Goal: Information Seeking & Learning: Learn about a topic

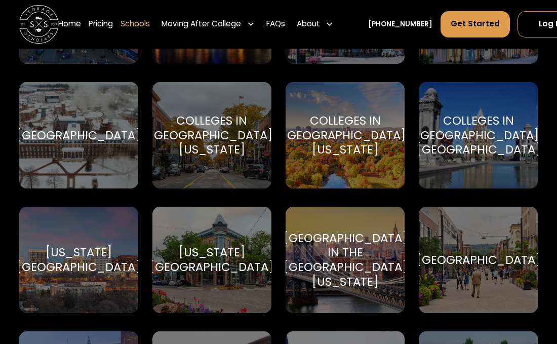
scroll to position [1157, 0]
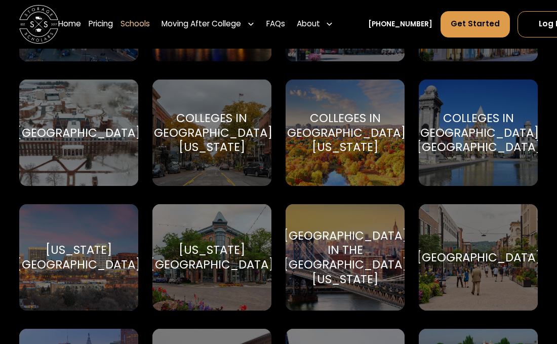
click at [226, 27] on div "Moving After College" at bounding box center [200, 24] width 79 height 12
click at [236, 19] on div "Moving After College" at bounding box center [200, 24] width 79 height 12
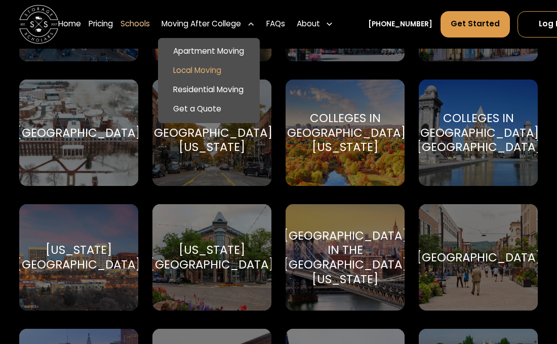
click at [229, 69] on link "Local Moving" at bounding box center [208, 70] width 94 height 19
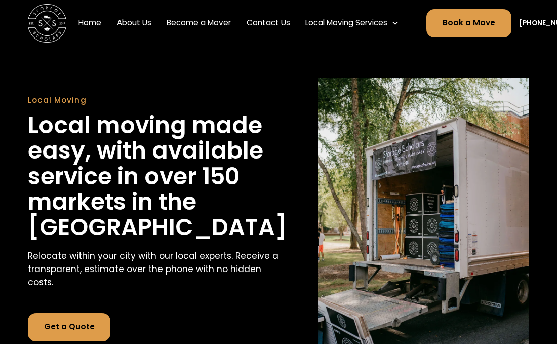
click at [375, 28] on div "Local Moving Services" at bounding box center [346, 23] width 82 height 12
click at [332, 26] on div "Local Moving Services" at bounding box center [346, 23] width 82 height 12
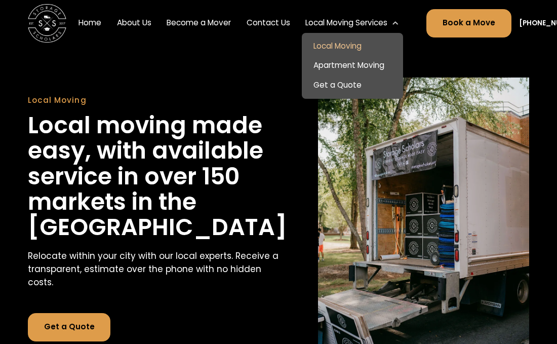
click at [338, 60] on link "Apartment Moving" at bounding box center [352, 65] width 94 height 19
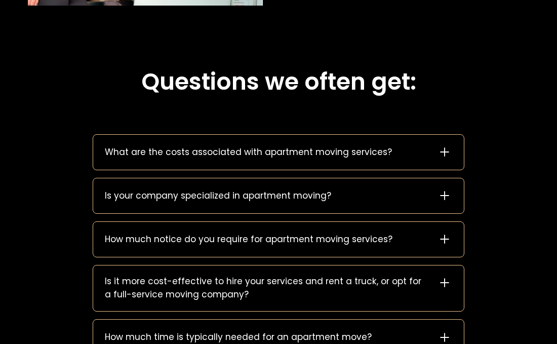
scroll to position [1052, 0]
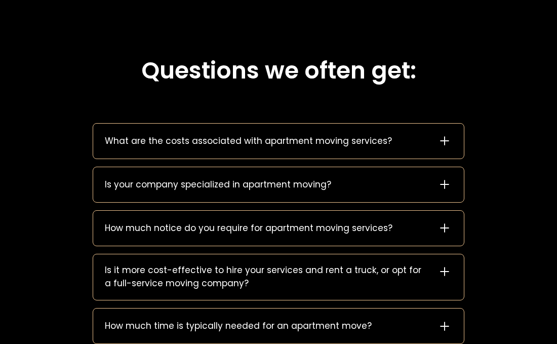
click at [432, 148] on div "What are the costs associated with apartment moving services?" at bounding box center [278, 140] width 370 height 35
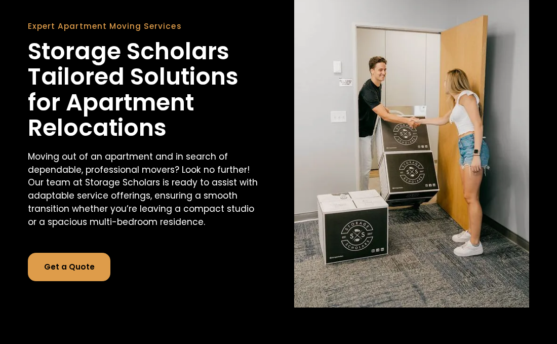
scroll to position [0, 0]
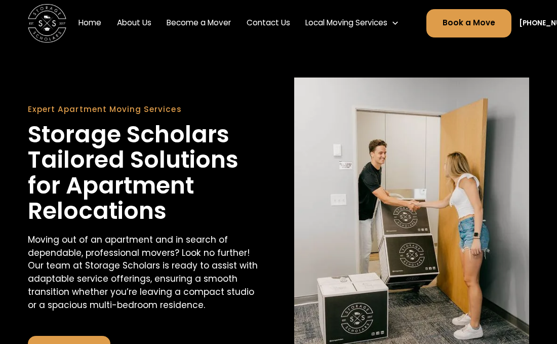
click at [136, 21] on link "About Us" at bounding box center [134, 23] width 42 height 27
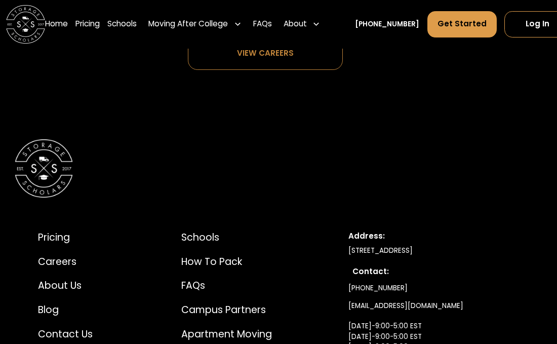
scroll to position [4882, 11]
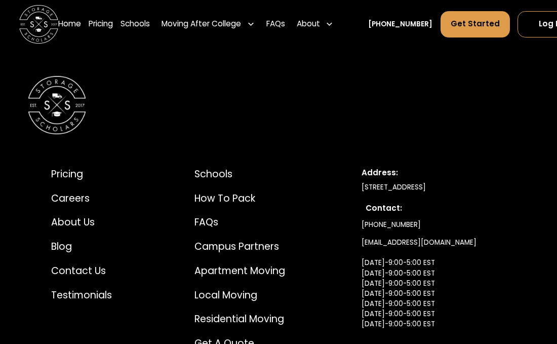
click at [540, 258] on div "Pricing Careers About Us Blog Contact Us Testimonials Schools How to Pack FAQs …" at bounding box center [278, 255] width 557 height 436
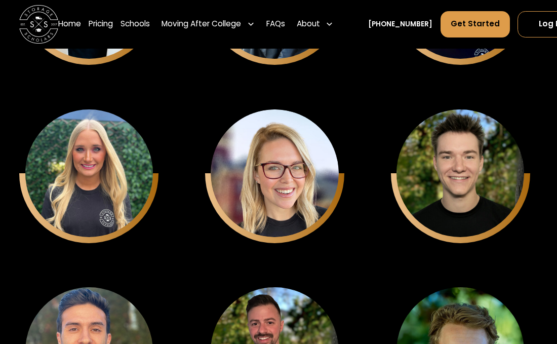
scroll to position [2715, 0]
